Goal: Check status

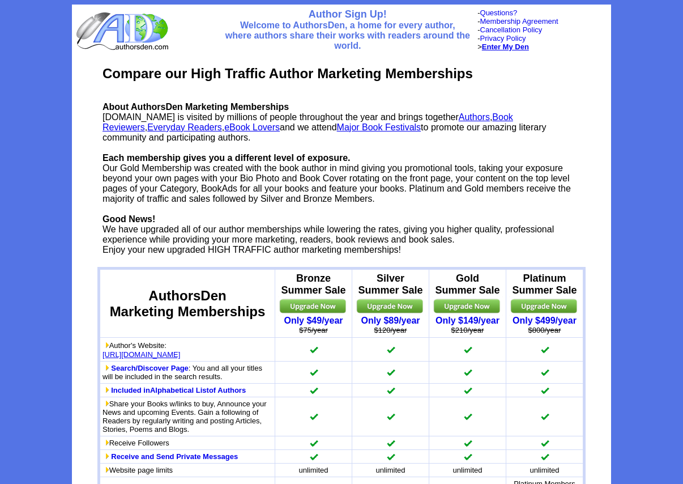
click at [512, 49] on b "Enter My Den" at bounding box center [505, 46] width 47 height 8
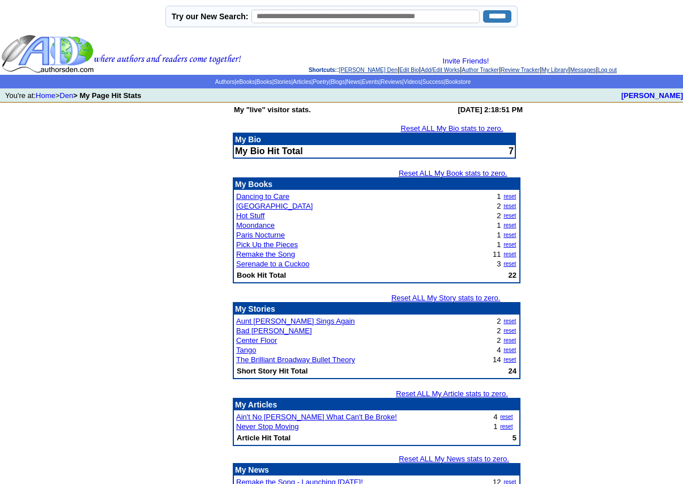
click at [592, 211] on td "My "live" visitor stats. [DATE] 2:18:51 PM Reset ALL My Bio stats to zero. My B…" at bounding box center [341, 376] width 683 height 549
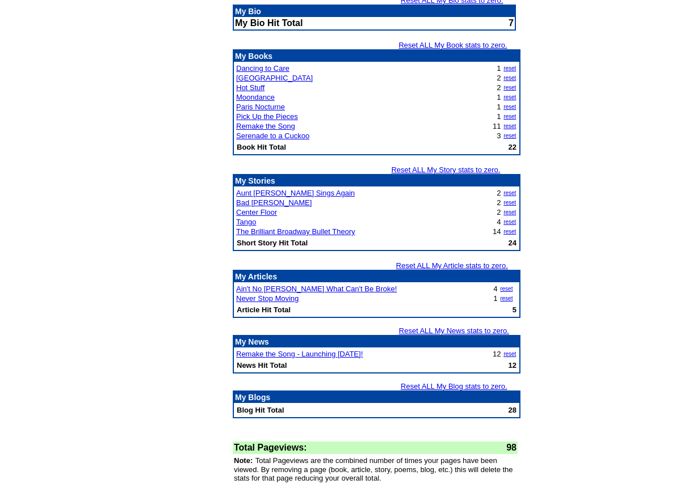
scroll to position [159, 0]
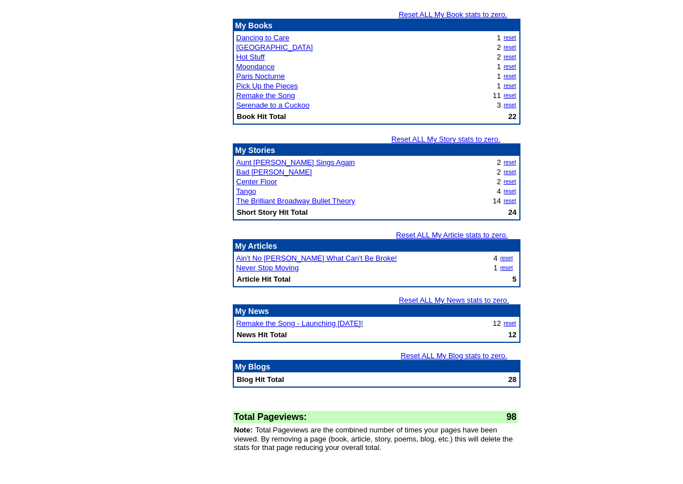
drag, startPoint x: 138, startPoint y: 191, endPoint x: 133, endPoint y: 173, distance: 18.1
click at [138, 191] on td "My "live" visitor stats. [DATE] 2:18:51 PM Reset ALL My Bio stats to zero. My B…" at bounding box center [341, 218] width 683 height 549
